Goal: Check status: Check status

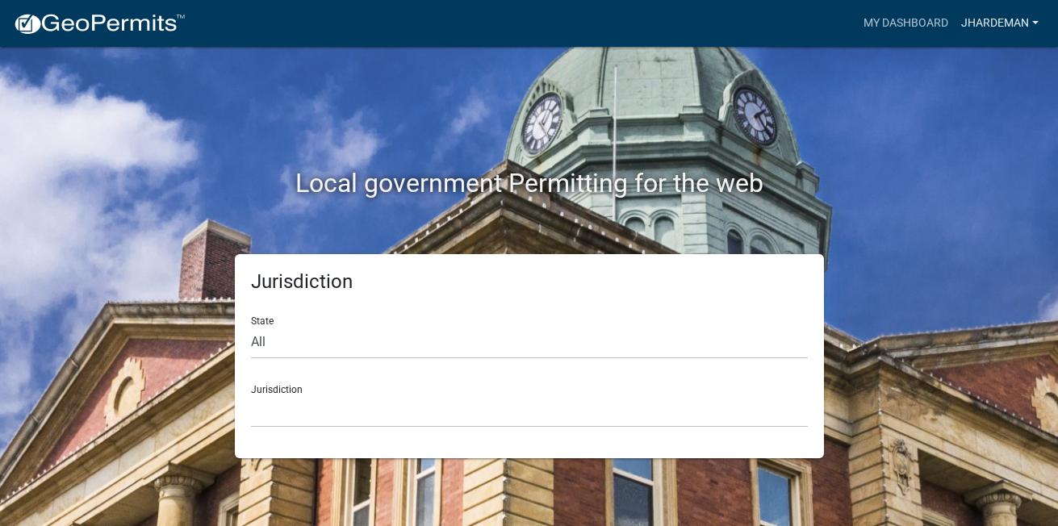
click at [995, 31] on link "jhardeman" at bounding box center [1000, 23] width 90 height 31
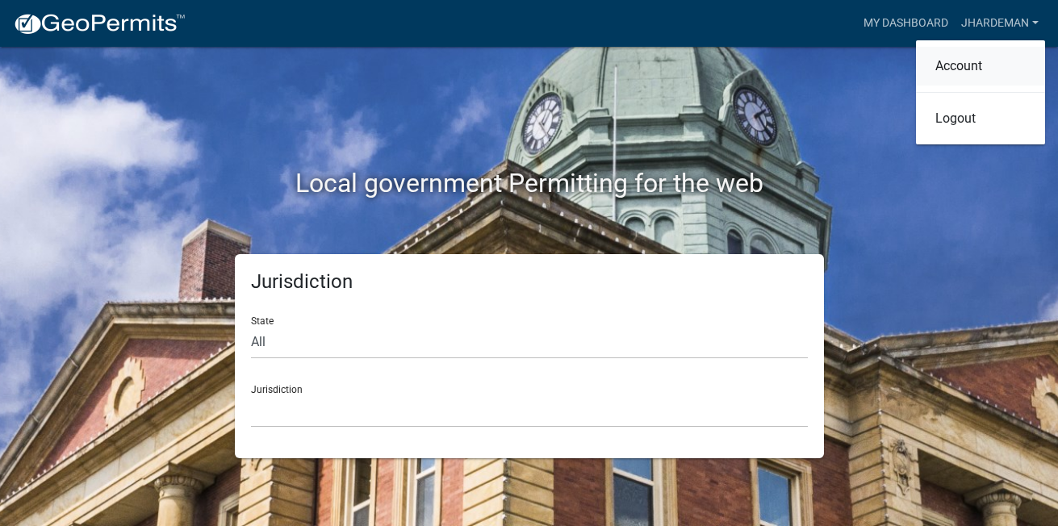
click at [980, 69] on link "Account" at bounding box center [980, 66] width 129 height 39
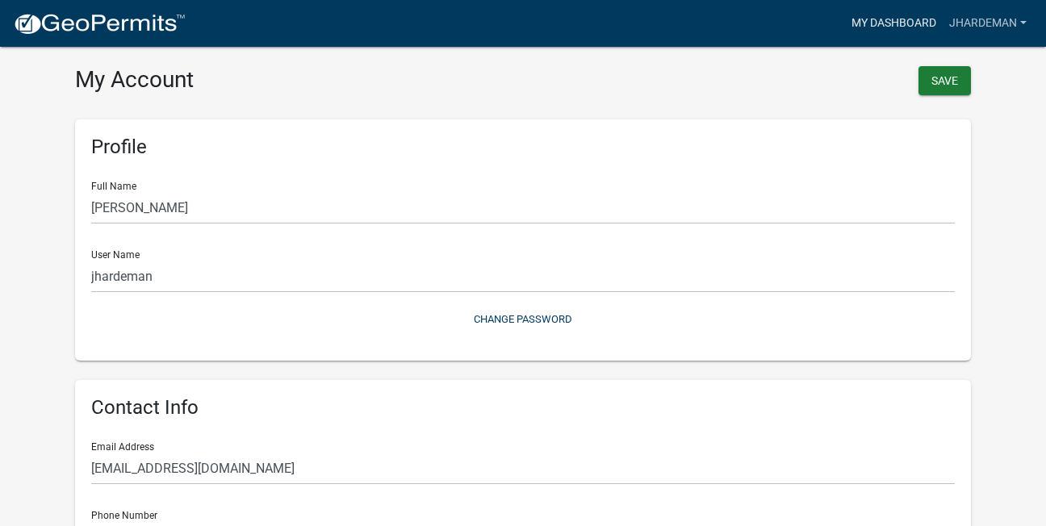
click at [913, 18] on link "My Dashboard" at bounding box center [894, 23] width 98 height 31
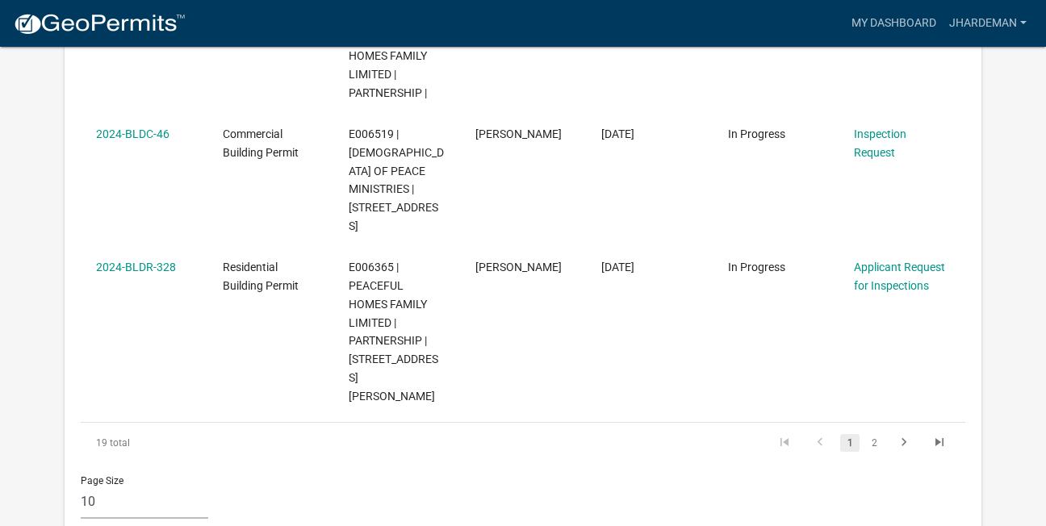
scroll to position [3049, 0]
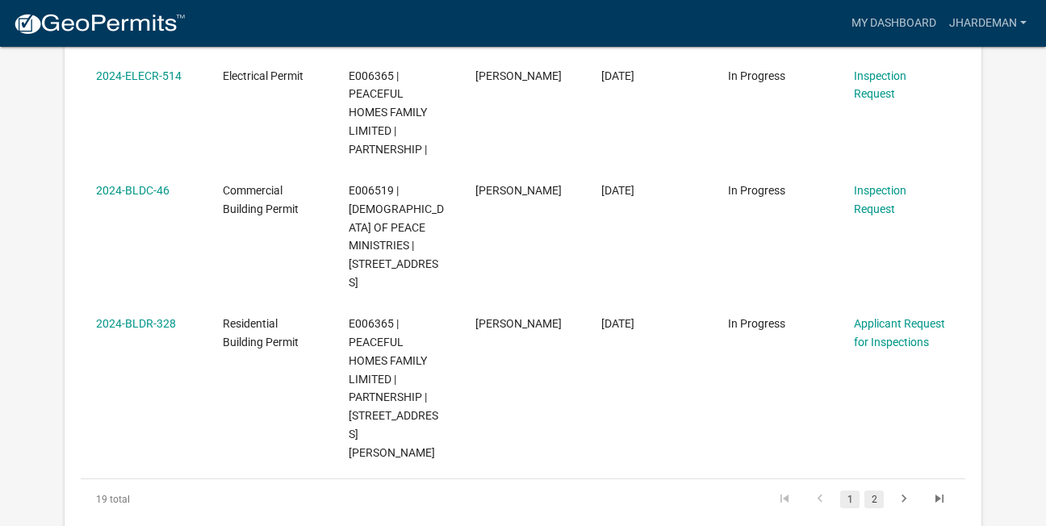
click at [868, 491] on link "2" at bounding box center [874, 500] width 19 height 18
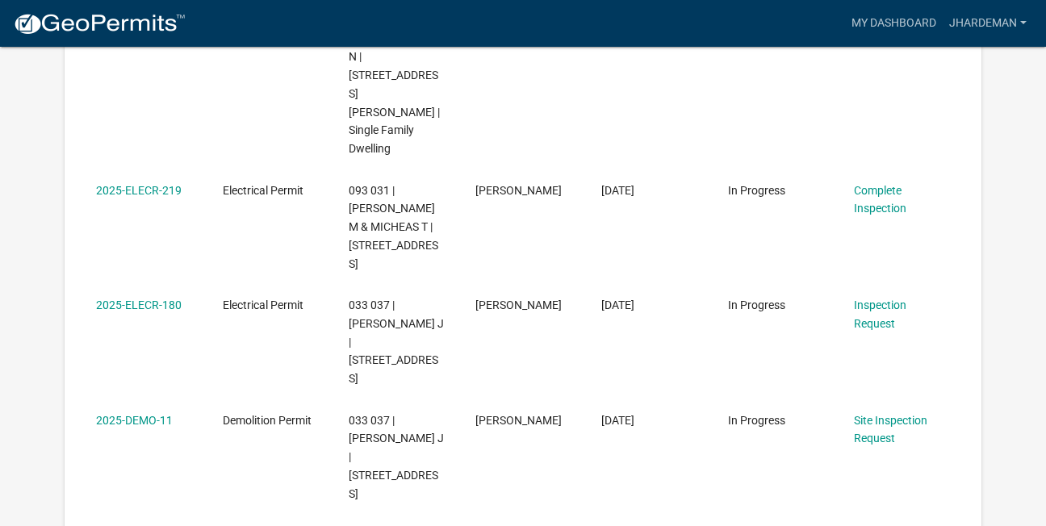
scroll to position [502, 0]
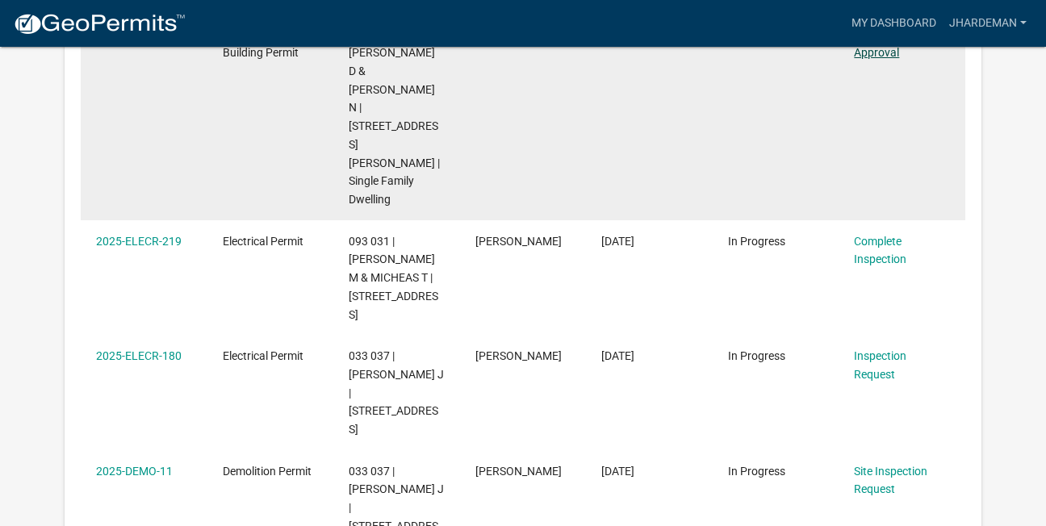
click at [883, 59] on link "Plan Reviewer Approval" at bounding box center [889, 42] width 70 height 31
